Goal: Information Seeking & Learning: Learn about a topic

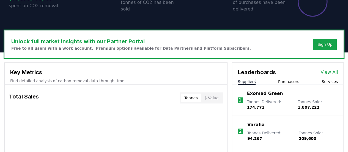
scroll to position [199, 0]
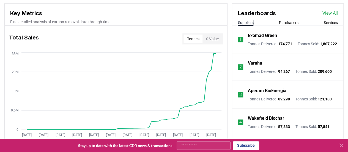
click at [329, 11] on link "View All" at bounding box center [330, 13] width 15 height 7
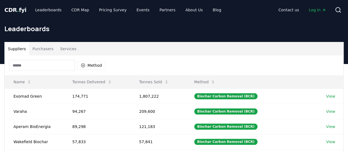
click at [23, 68] on input at bounding box center [42, 65] width 66 height 11
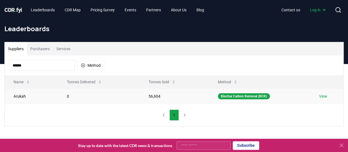
type input "******"
click at [39, 95] on td "Arukah" at bounding box center [31, 95] width 53 height 15
click at [327, 95] on link "View" at bounding box center [323, 96] width 8 height 6
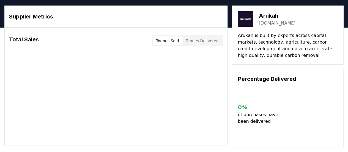
scroll to position [15, 0]
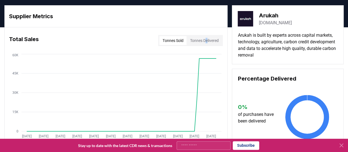
drag, startPoint x: 206, startPoint y: 45, endPoint x: 204, endPoint y: 39, distance: 6.3
click at [204, 39] on div "Tonnes Sold Tonnes Delivered" at bounding box center [190, 40] width 65 height 11
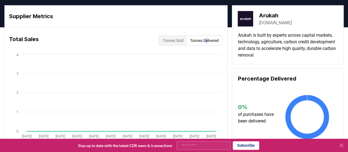
click at [204, 39] on button "Tonnes Delivered" at bounding box center [204, 40] width 35 height 9
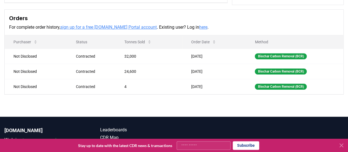
scroll to position [156, 0]
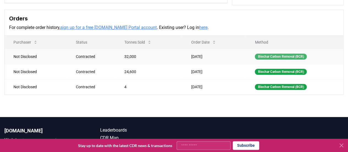
click at [288, 56] on div "Biochar Carbon Removal (BCR)" at bounding box center [281, 56] width 52 height 6
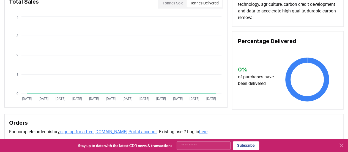
scroll to position [0, 0]
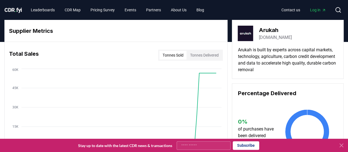
click at [174, 55] on button "Tonnes Sold" at bounding box center [172, 55] width 27 height 9
click at [69, 6] on link "CDR Map" at bounding box center [72, 10] width 25 height 10
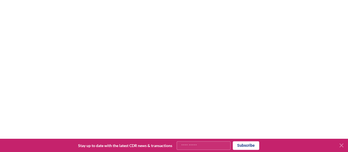
scroll to position [91, 0]
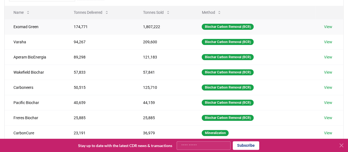
scroll to position [69, 0]
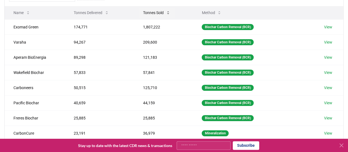
click at [155, 11] on button "Tonnes Sold" at bounding box center [157, 12] width 36 height 11
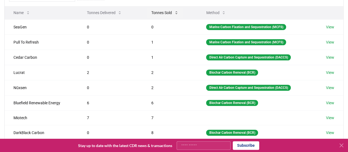
click at [155, 11] on button "Tonnes Sold" at bounding box center [165, 12] width 36 height 11
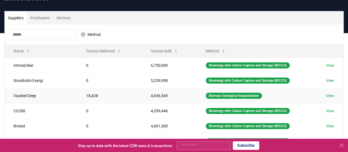
scroll to position [30, 0]
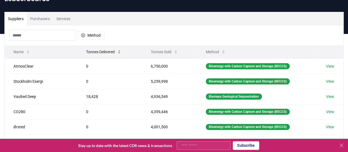
click at [99, 53] on button "Tonnes Delivered" at bounding box center [104, 51] width 44 height 11
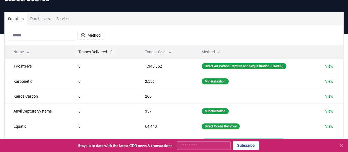
click at [101, 53] on button "Tonnes Delivered" at bounding box center [96, 51] width 44 height 11
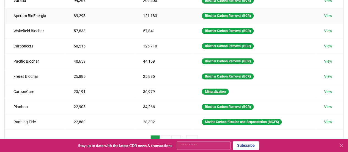
scroll to position [110, 0]
